Goal: Transaction & Acquisition: Purchase product/service

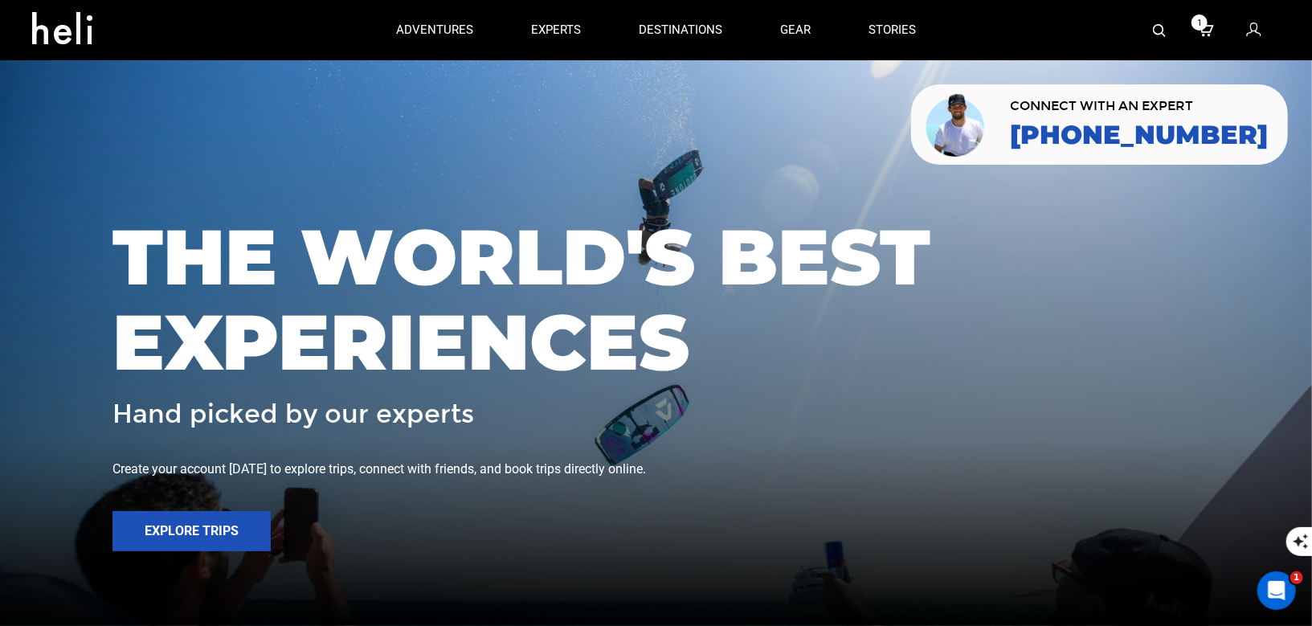
click at [1210, 29] on icon at bounding box center [1206, 30] width 16 height 21
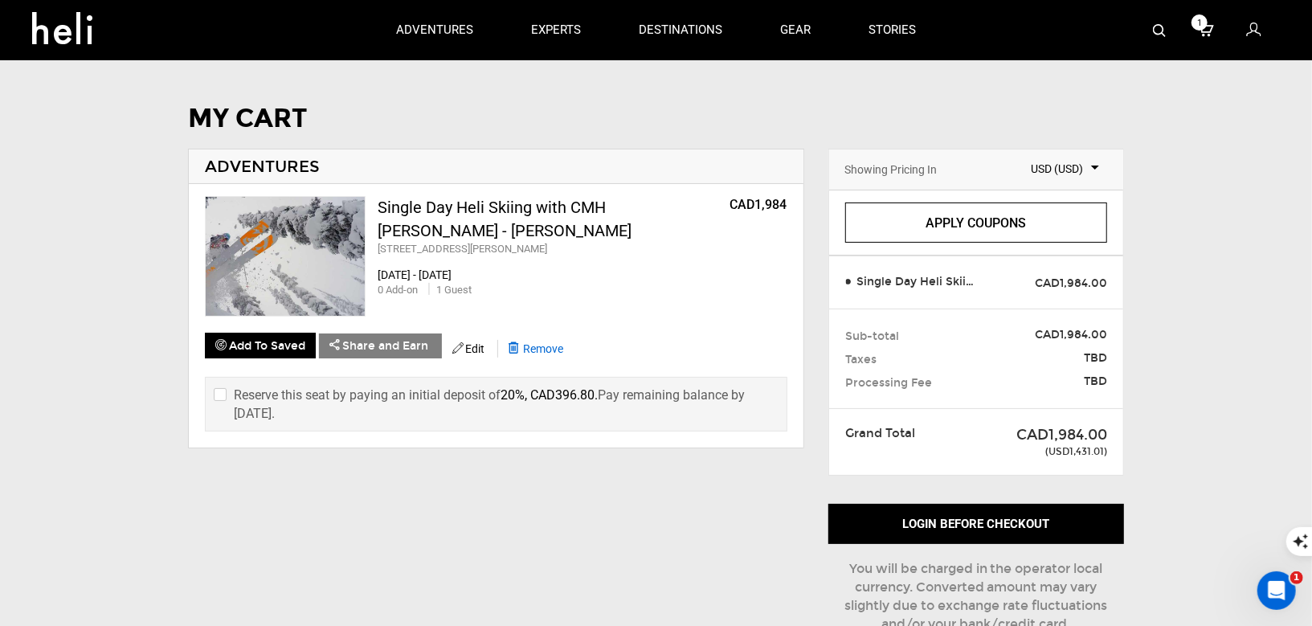
click at [543, 342] on span "Remove" at bounding box center [543, 348] width 40 height 13
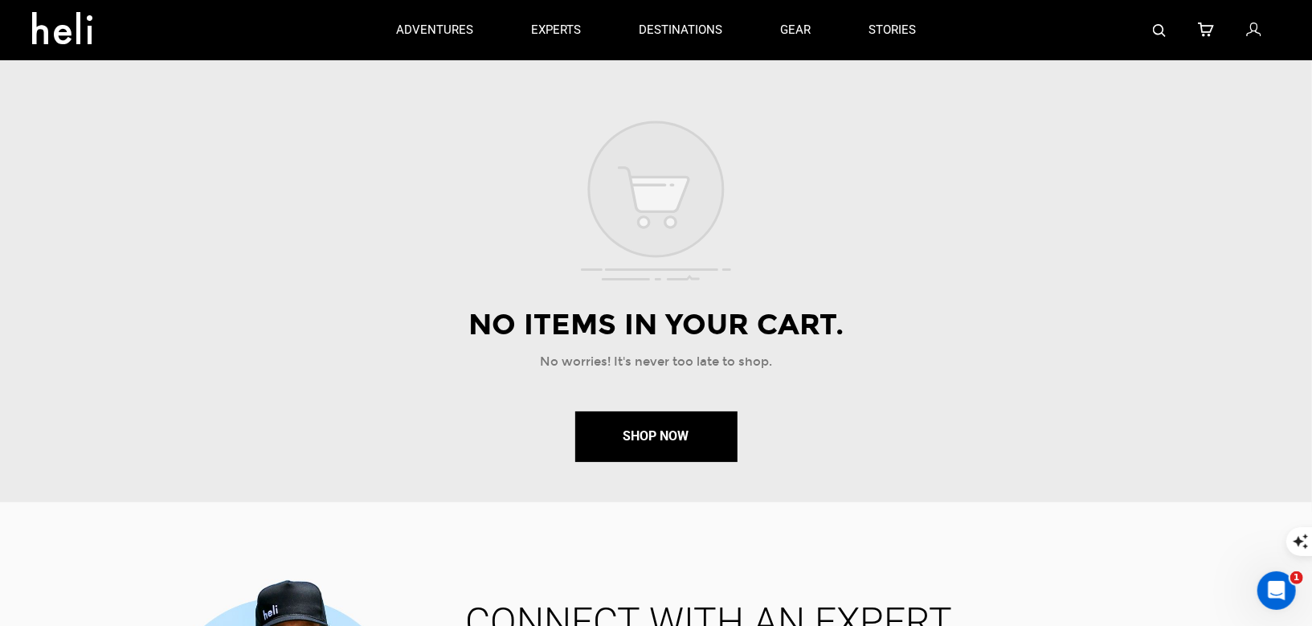
click at [1261, 26] on link at bounding box center [1255, 30] width 18 height 60
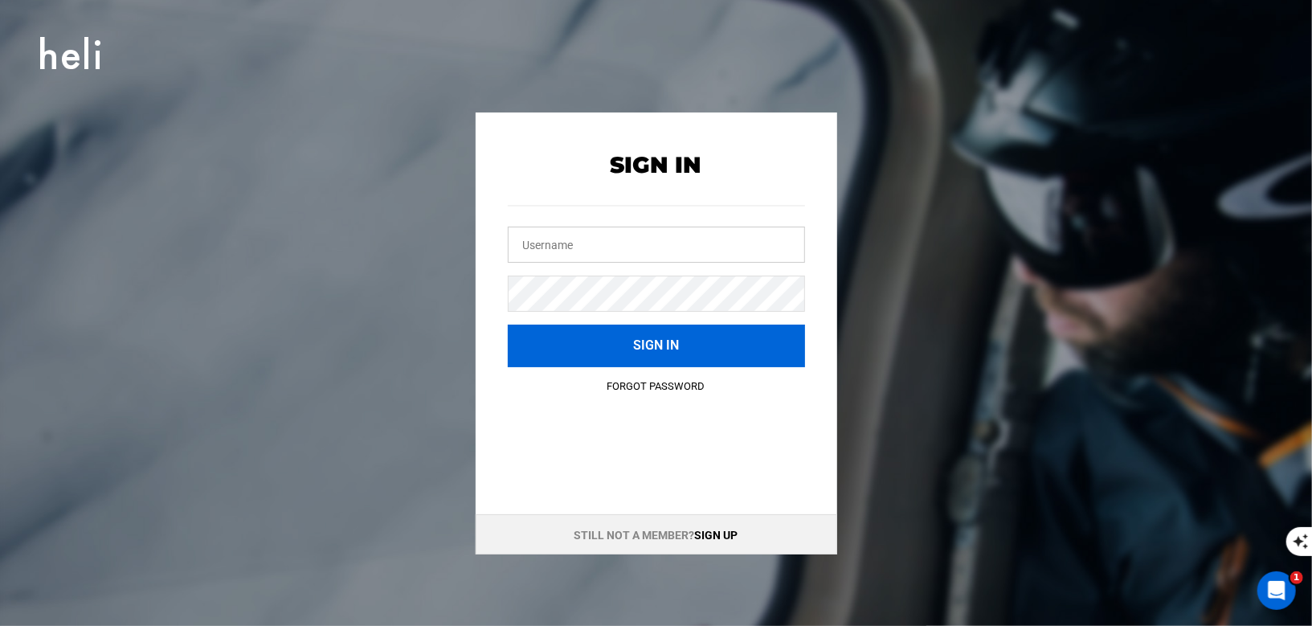
type input "vallenevado@heli.life"
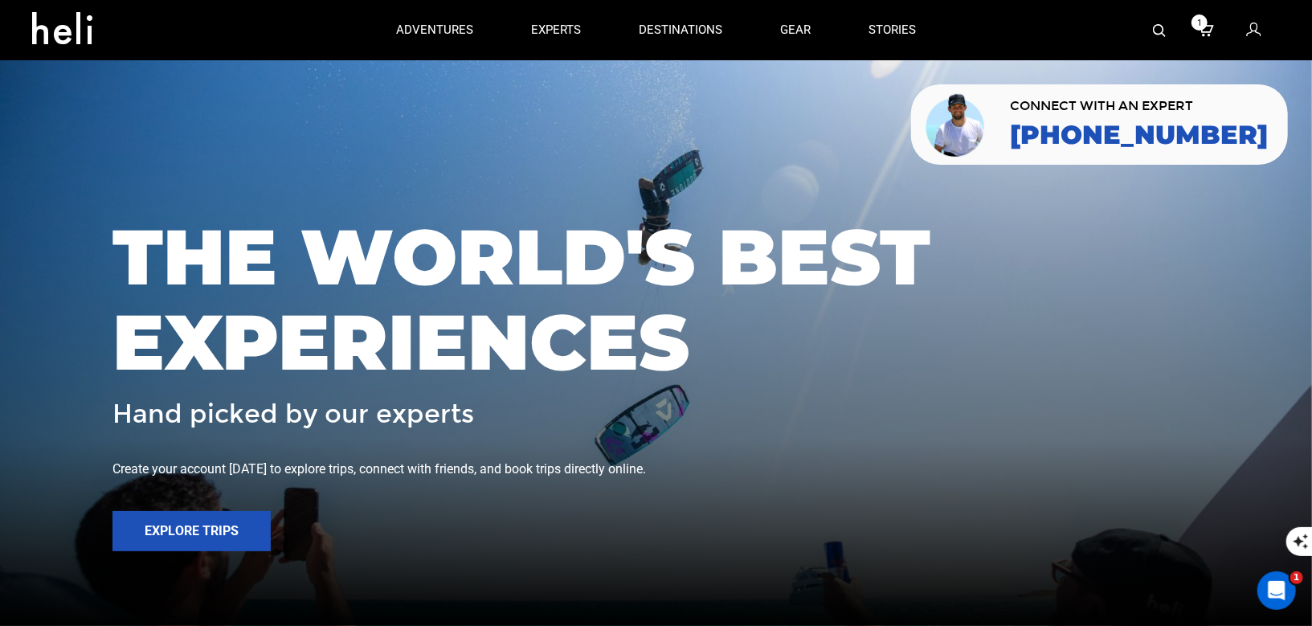
click at [1164, 27] on img at bounding box center [1159, 30] width 13 height 13
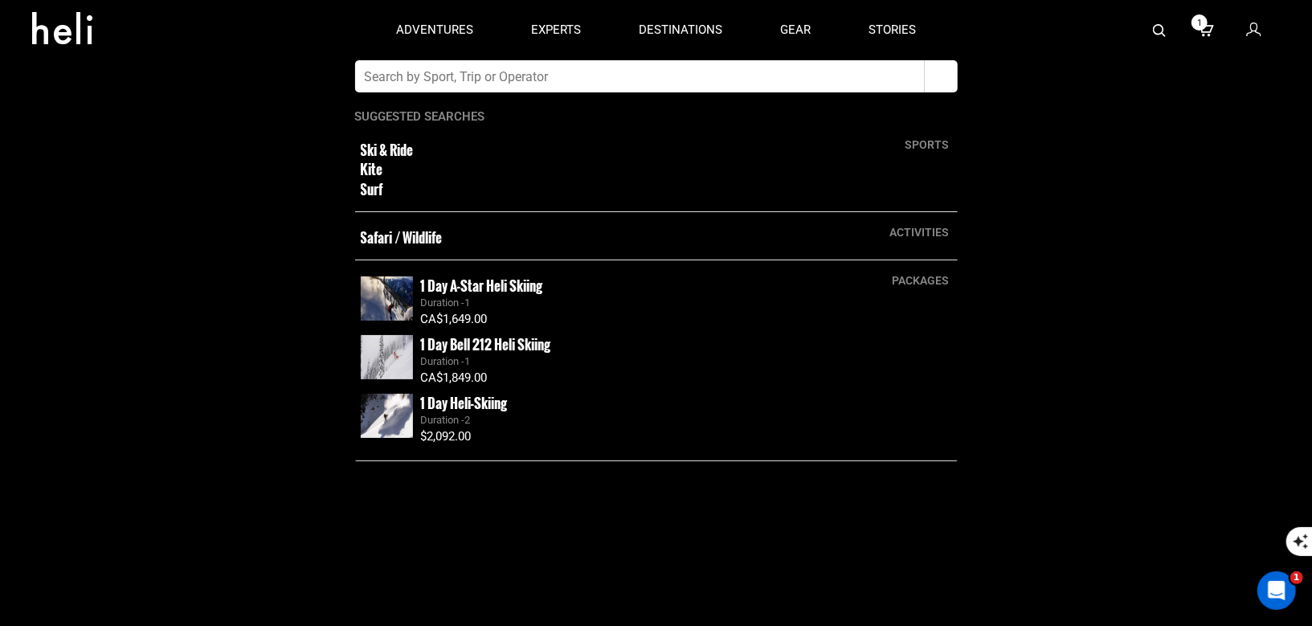
click at [696, 80] on input "text" at bounding box center [640, 76] width 570 height 32
click at [1203, 21] on span "1" at bounding box center [1199, 22] width 16 height 16
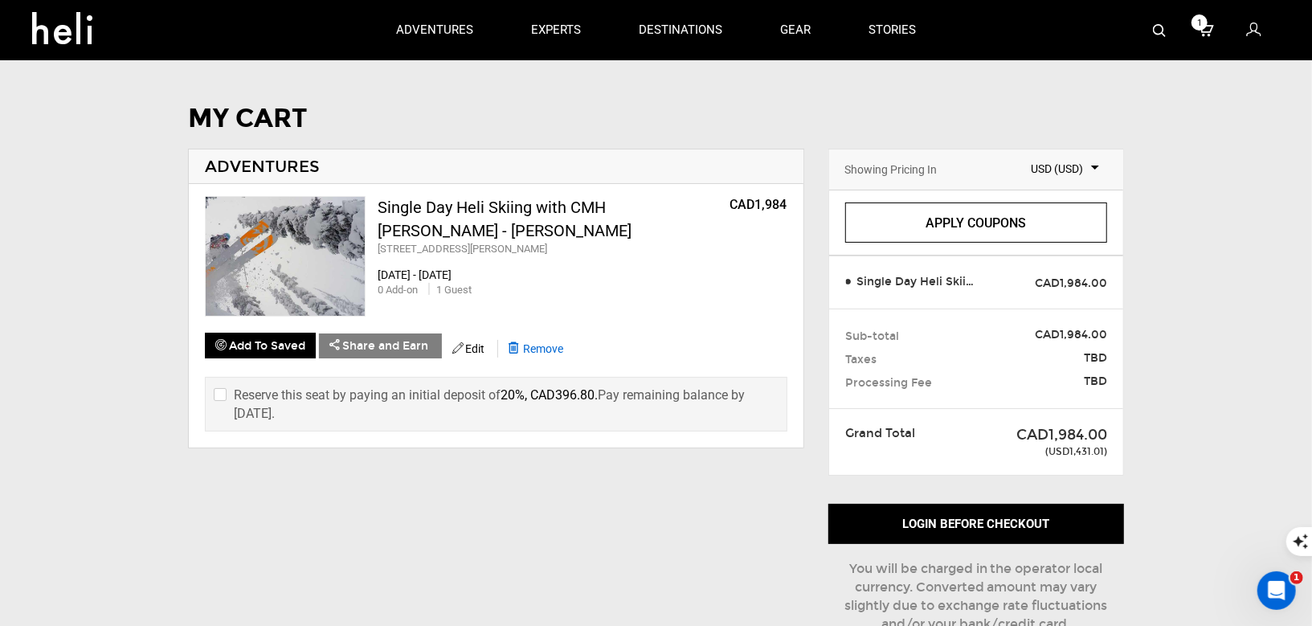
click at [545, 345] on span "Remove" at bounding box center [543, 348] width 40 height 13
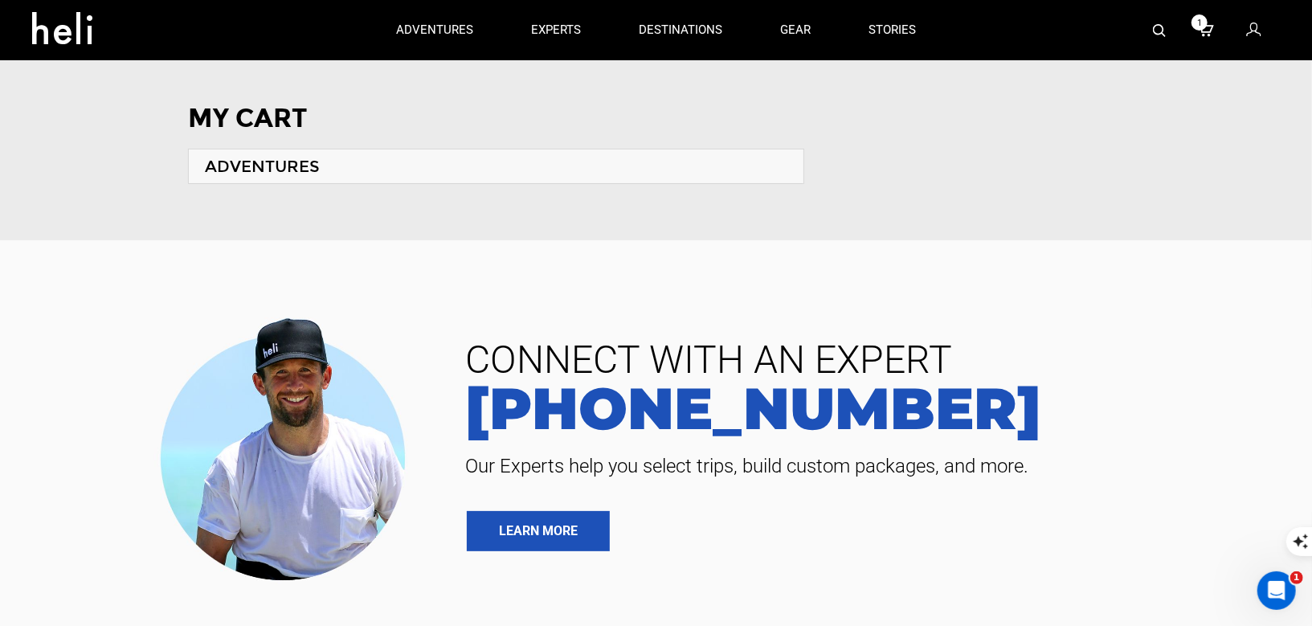
click at [79, 35] on icon at bounding box center [68, 23] width 72 height 26
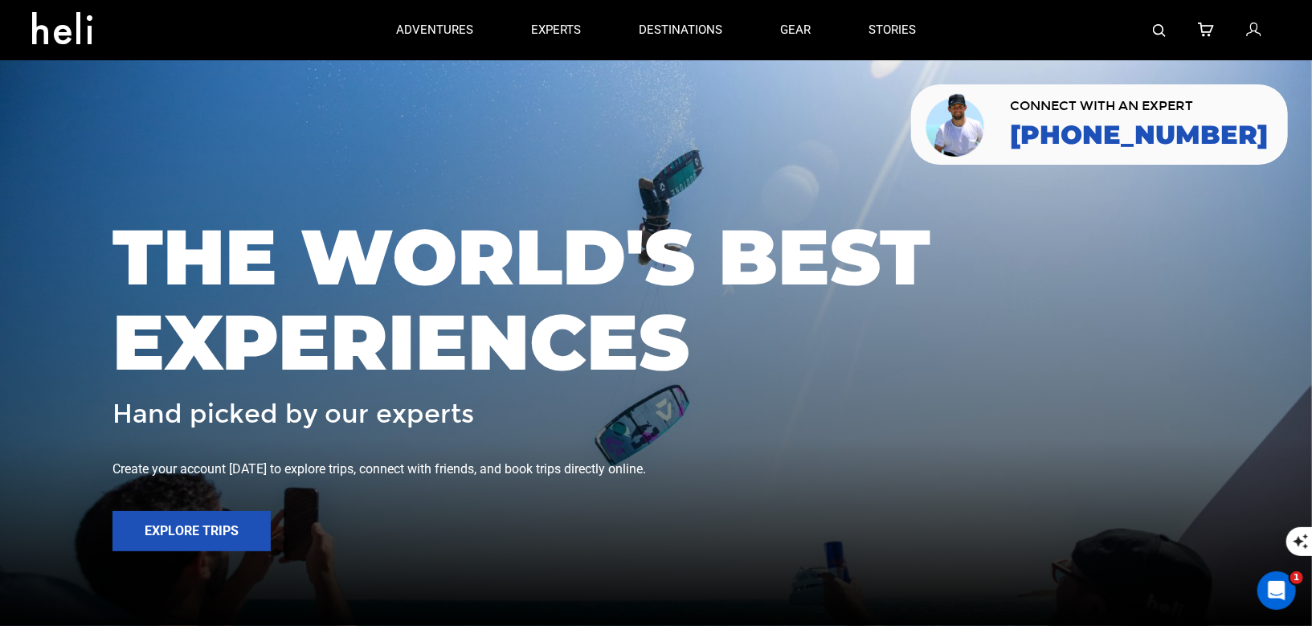
click at [1156, 28] on img at bounding box center [1159, 30] width 13 height 13
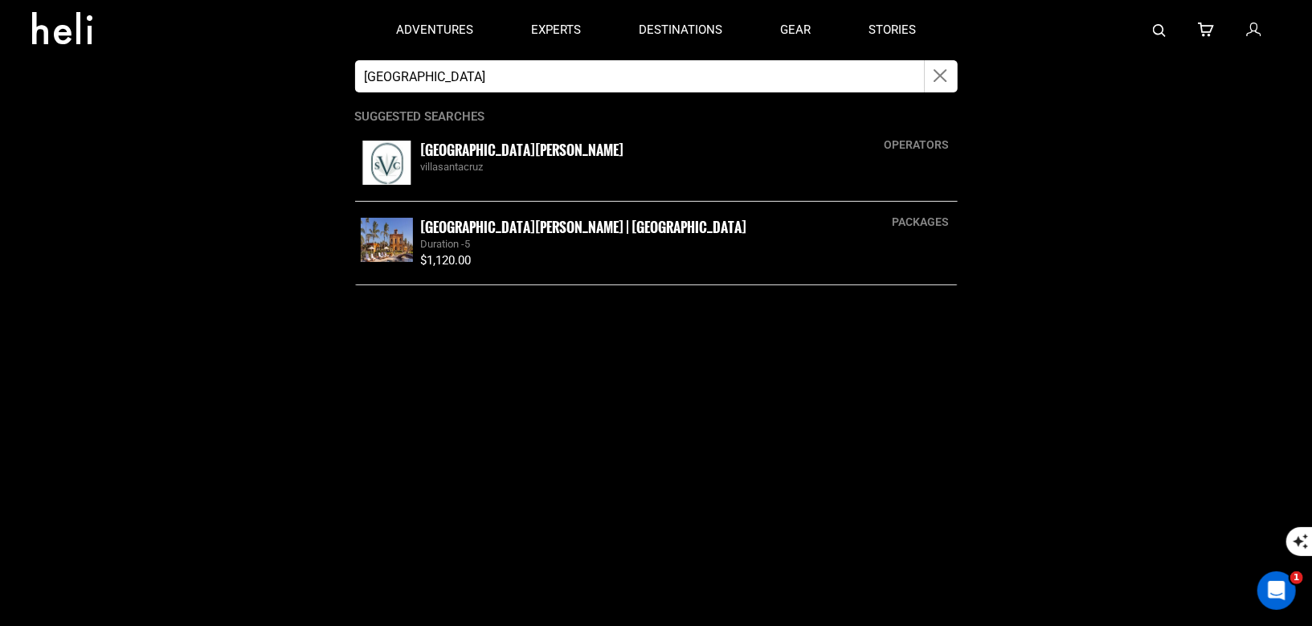
type input "villa santa"
click at [455, 140] on small "[GEOGRAPHIC_DATA][PERSON_NAME]" at bounding box center [522, 150] width 203 height 20
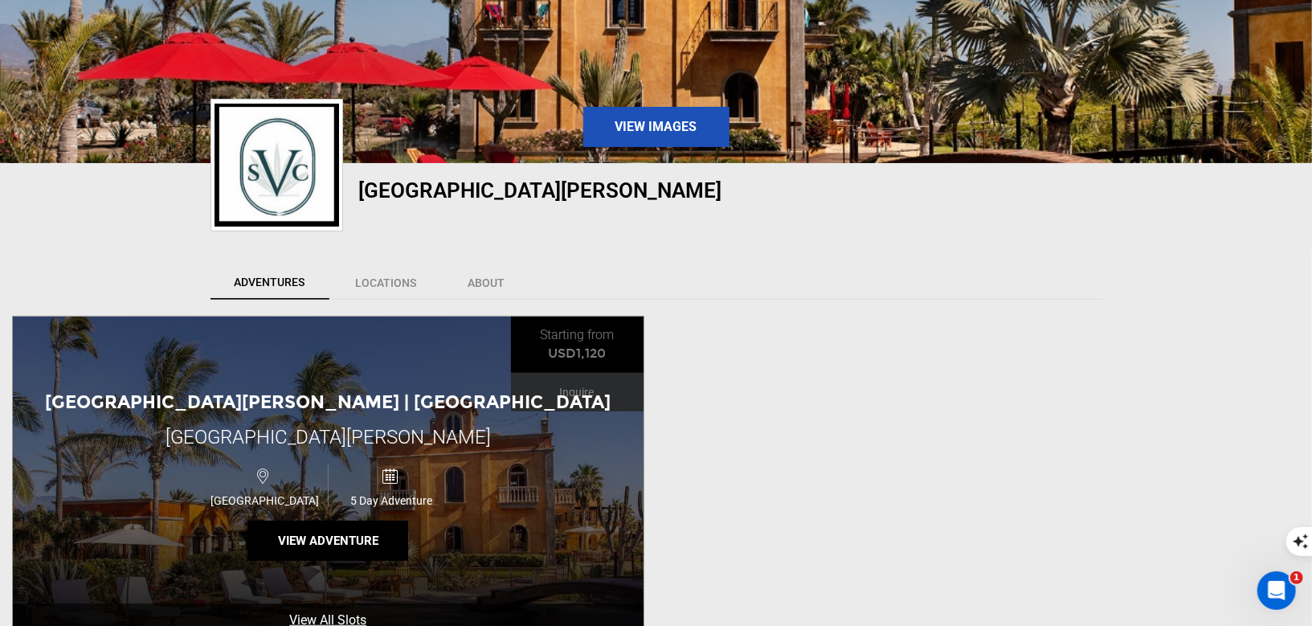
scroll to position [545, 0]
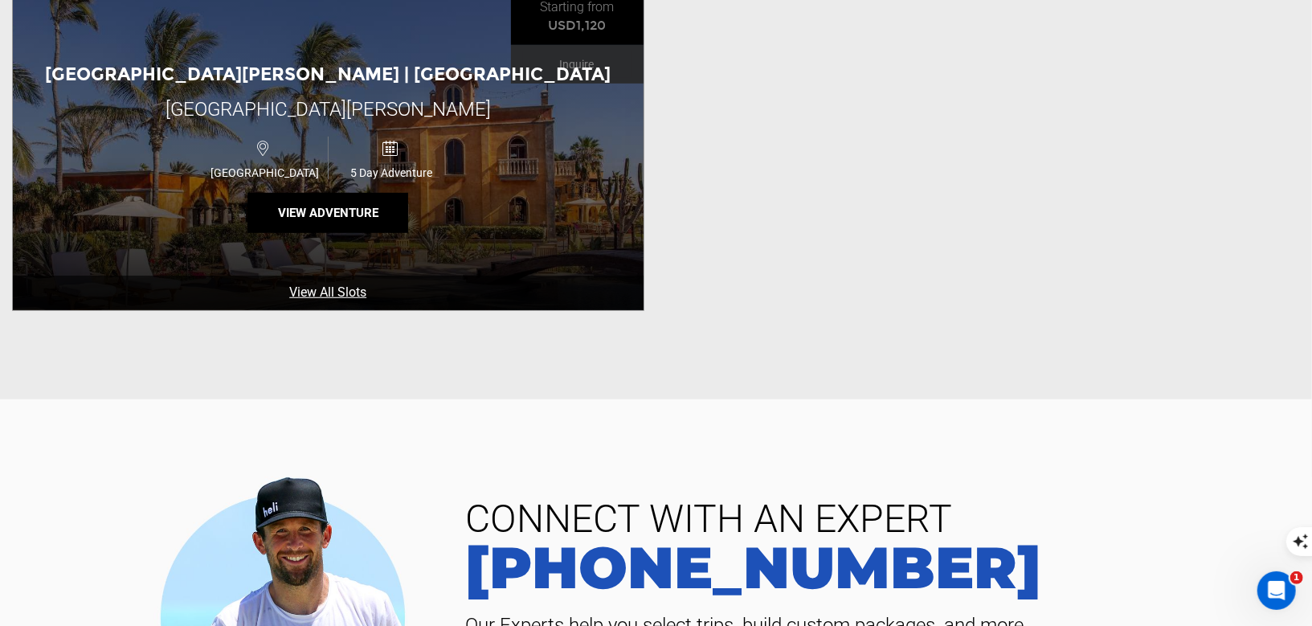
click at [332, 243] on div "Villa Santa Cruz | Mexico Villa Santa Cruz Mexico 5 Day Adventure View Adventure" at bounding box center [328, 149] width 631 height 321
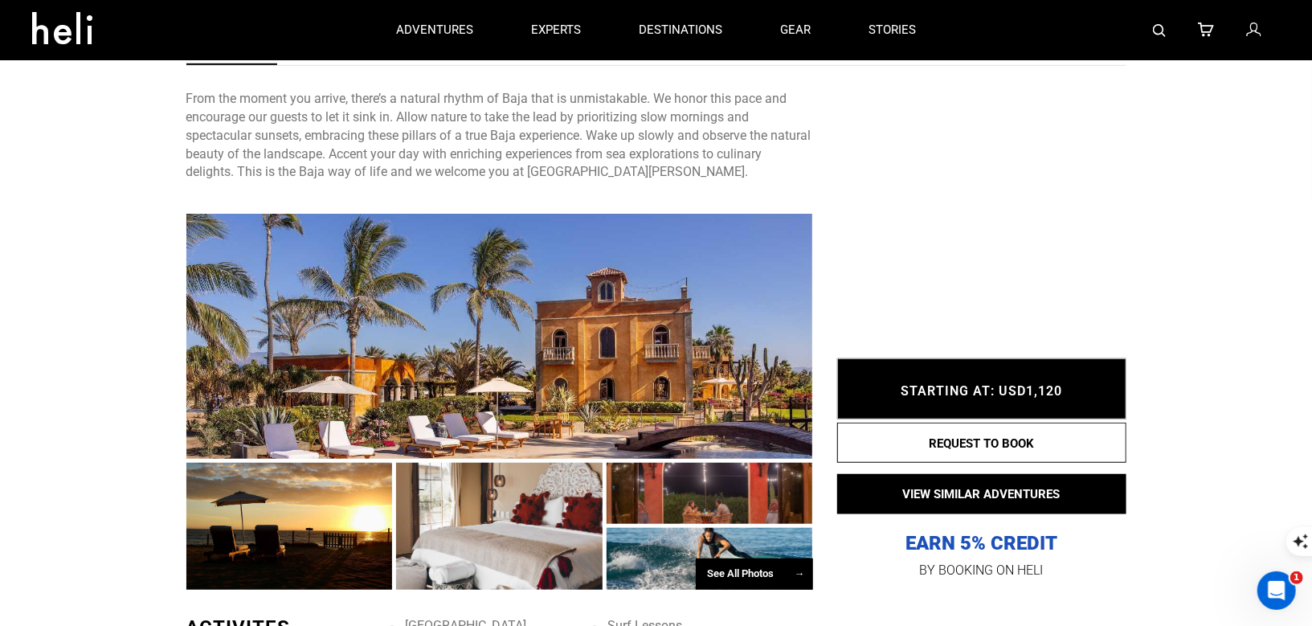
scroll to position [308, 0]
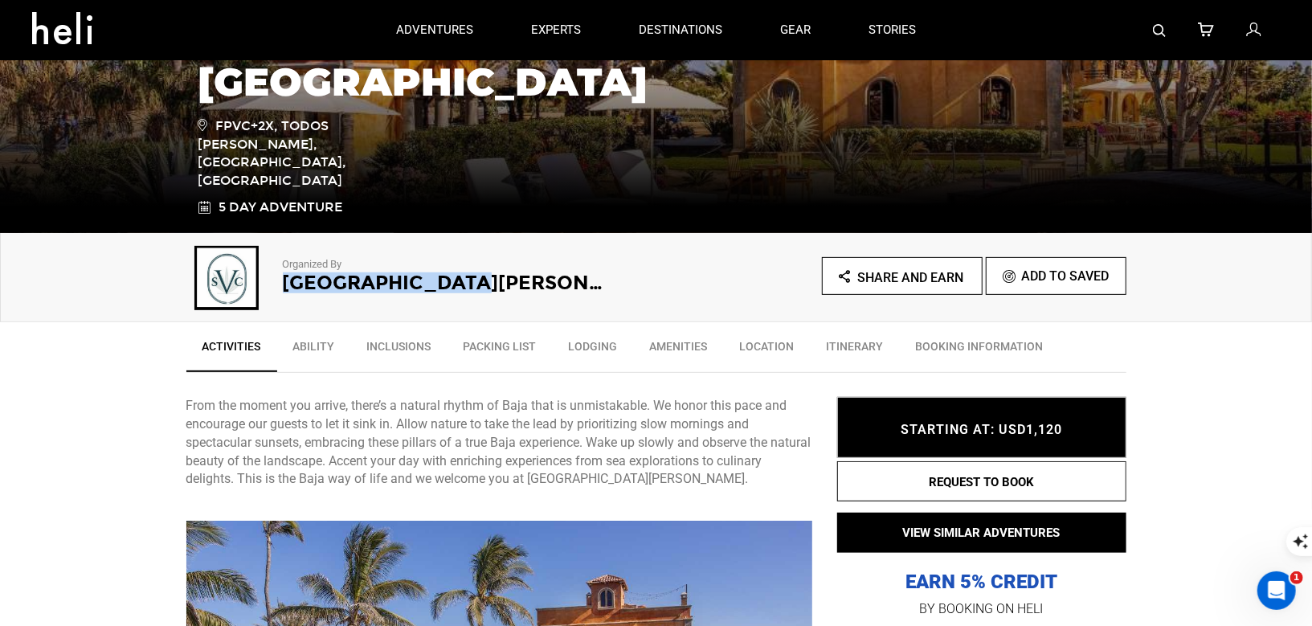
drag, startPoint x: 489, startPoint y: 279, endPoint x: 287, endPoint y: 285, distance: 202.5
click at [287, 285] on h2 "[GEOGRAPHIC_DATA][PERSON_NAME]" at bounding box center [447, 282] width 329 height 21
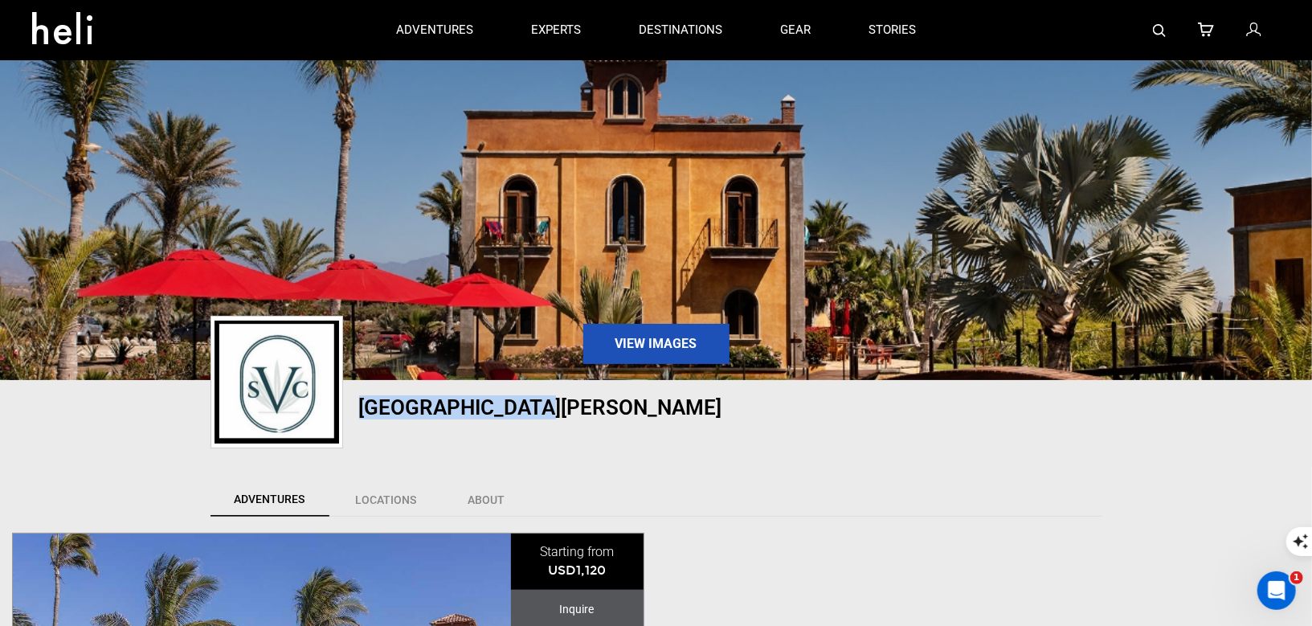
drag, startPoint x: 562, startPoint y: 416, endPoint x: 365, endPoint y: 411, distance: 197.7
click at [365, 411] on h1 "[GEOGRAPHIC_DATA][PERSON_NAME]" at bounding box center [584, 407] width 450 height 22
copy h1 "[GEOGRAPHIC_DATA][PERSON_NAME]"
